Goal: Check status: Check status

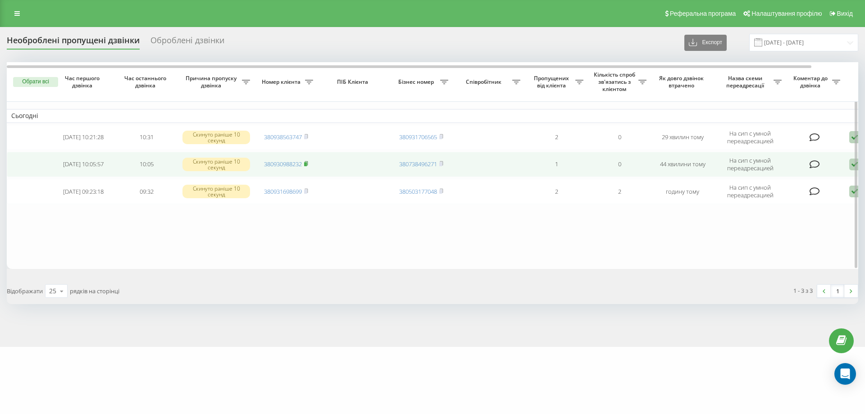
click at [307, 164] on rect at bounding box center [305, 164] width 3 height 4
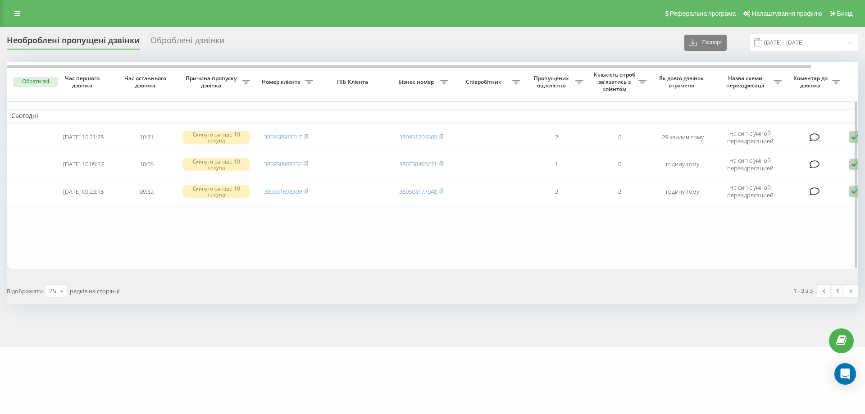
click at [220, 235] on table "Сьогодні 2025-08-20 10:21:28 10:31 Скинуто раніше 10 секунд 380938563747 380931…" at bounding box center [458, 165] width 902 height 207
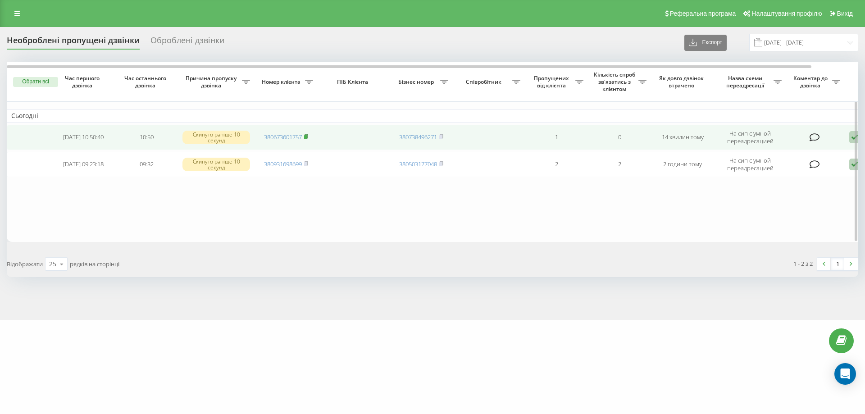
click at [307, 136] on rect at bounding box center [305, 137] width 3 height 4
click at [308, 139] on icon at bounding box center [306, 136] width 4 height 5
